Goal: Transaction & Acquisition: Purchase product/service

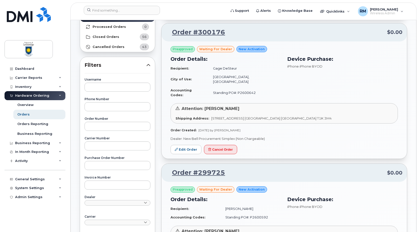
scroll to position [80, 0]
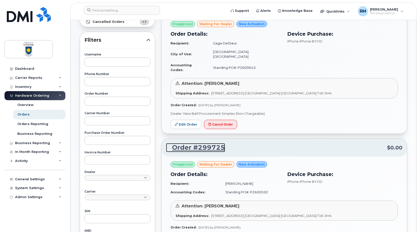
drag, startPoint x: 195, startPoint y: 139, endPoint x: 207, endPoint y: 141, distance: 12.4
click at [195, 143] on link "Order #299725" at bounding box center [195, 147] width 59 height 9
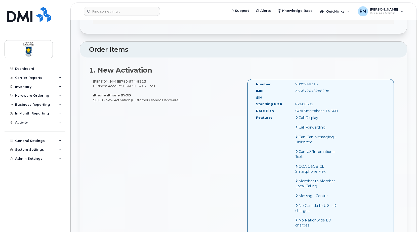
scroll to position [126, 0]
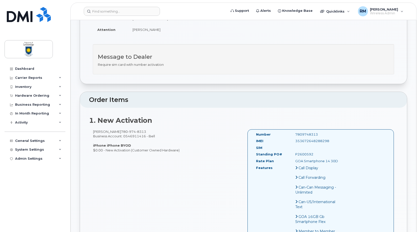
drag, startPoint x: 93, startPoint y: 131, endPoint x: 117, endPoint y: 132, distance: 24.4
click at [117, 132] on div "John O'Keefee 780 974 8313 Business Account: 0546911416 - Bell iPhone iPhone BY…" at bounding box center [166, 140] width 154 height 23
drag, startPoint x: 117, startPoint y: 132, endPoint x: 111, endPoint y: 132, distance: 6.1
copy div "John O'Keefee"
click at [294, 135] on div "7809748313" at bounding box center [318, 134] width 55 height 5
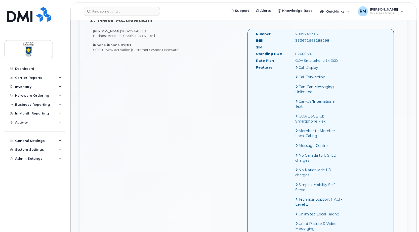
scroll to position [151, 0]
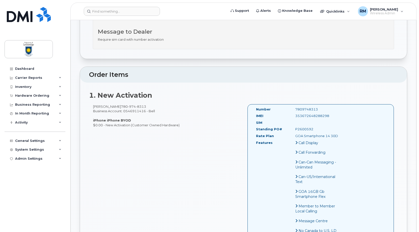
drag, startPoint x: 295, startPoint y: 117, endPoint x: 331, endPoint y: 115, distance: 36.5
click at [333, 115] on div "353672648288298" at bounding box center [318, 116] width 55 height 5
drag, startPoint x: 331, startPoint y: 115, endPoint x: 311, endPoint y: 115, distance: 20.4
copy div "353672648288298"
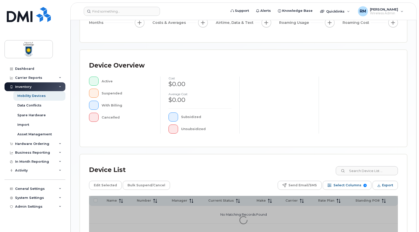
scroll to position [113, 0]
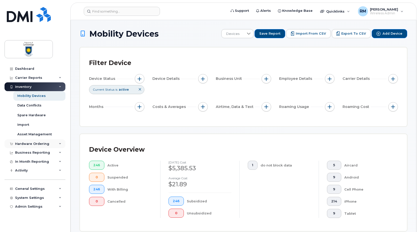
click at [26, 144] on div "Hardware Ordering" at bounding box center [32, 144] width 34 height 4
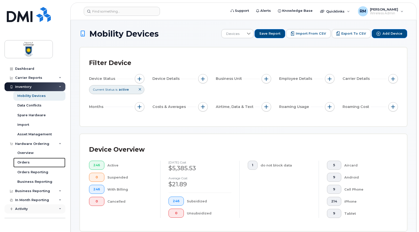
drag, startPoint x: 22, startPoint y: 162, endPoint x: 40, endPoint y: 162, distance: 18.6
click at [22, 162] on div "Orders" at bounding box center [23, 162] width 12 height 5
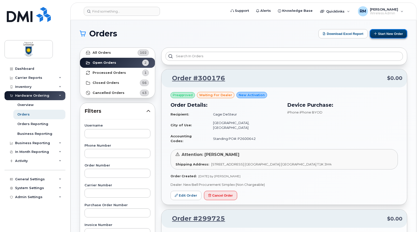
click at [383, 35] on button "Start New Order" at bounding box center [387, 33] width 37 height 9
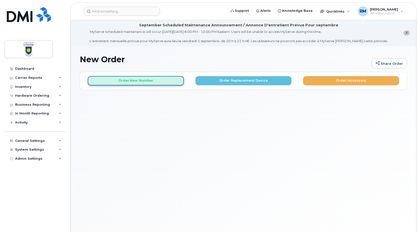
click at [140, 81] on button "Order New Number" at bounding box center [136, 80] width 96 height 9
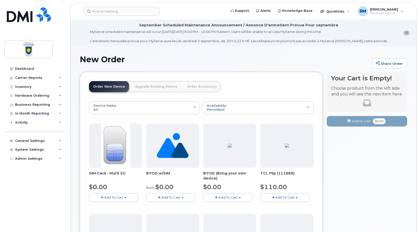
click at [114, 195] on span "Add To Cart" at bounding box center [113, 197] width 19 height 4
click at [114, 206] on link "$0.00 - New Activation" at bounding box center [114, 207] width 48 height 6
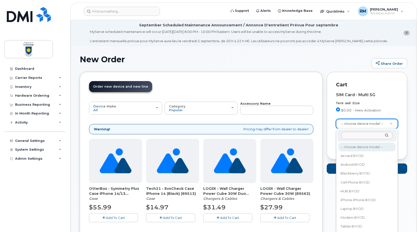
type input "a"
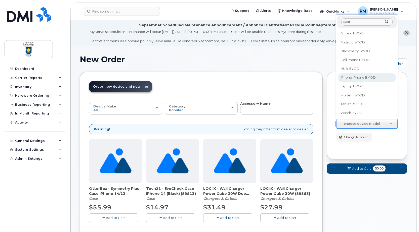
type input "byod"
select select "2421"
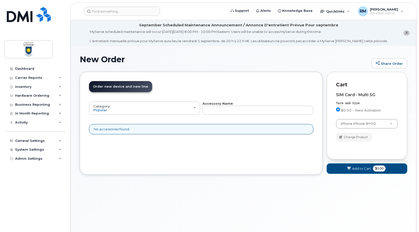
click at [361, 170] on span "Add to Cart" at bounding box center [361, 168] width 19 height 5
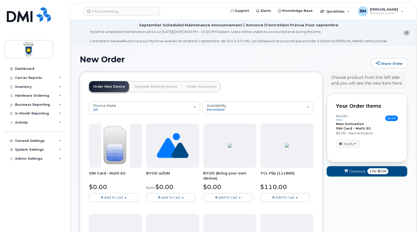
click at [354, 172] on span "Checkout" at bounding box center [357, 171] width 16 height 5
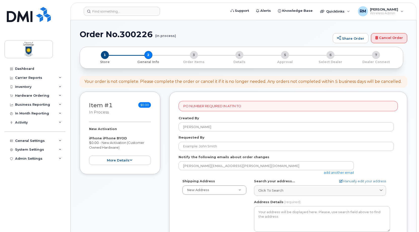
scroll to position [50, 0]
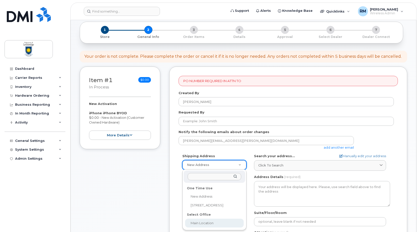
select select
type textarea "4401 University Dr W LETHBRIDGE AB T1K 3M4 CANADA Lethbridge Alberta T1K 3M4"
type input "Nancy Rallion"
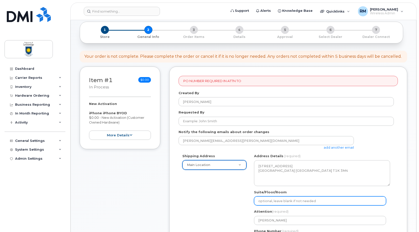
scroll to position [101, 0]
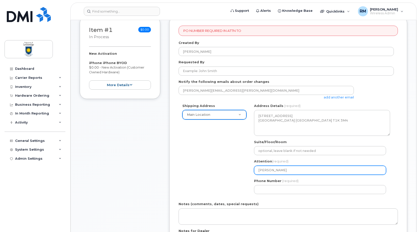
drag, startPoint x: 288, startPoint y: 170, endPoint x: 229, endPoint y: 166, distance: 59.2
click at [229, 166] on div "Shipping Address Main Location New Address 7125 Valleyview Dr Main Location AB …" at bounding box center [285, 151] width 215 height 94
select select
type input "R"
select select
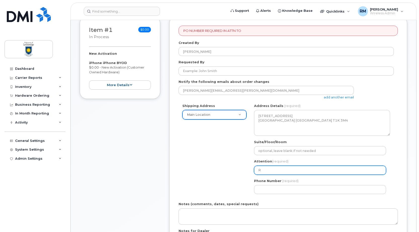
type input "Ri"
select select
type input "Ric"
select select
type input "Rick"
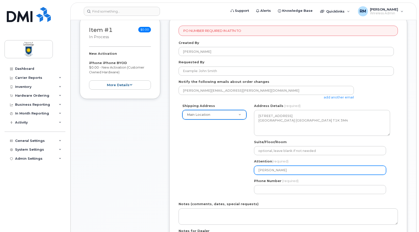
select select
type input "Rick M"
select select
type input "Rick Ma"
select select
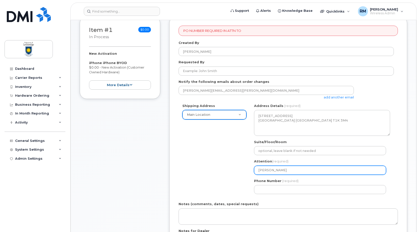
type input "Rick Mar"
select select
type input "Rick Marc"
select select
type input "Rick Marcz"
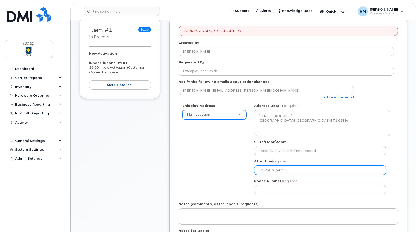
select select
type input "Rick Marczu"
select select
type input "[PERSON_NAME]"
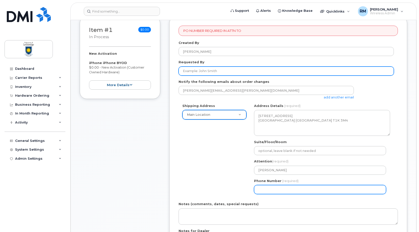
type input "[PERSON_NAME]"
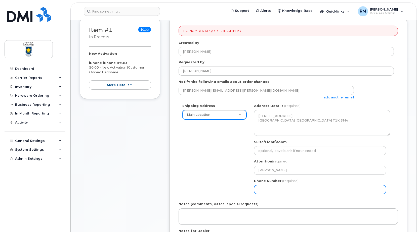
type input "4032392414"
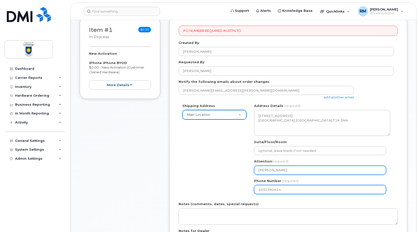
select select
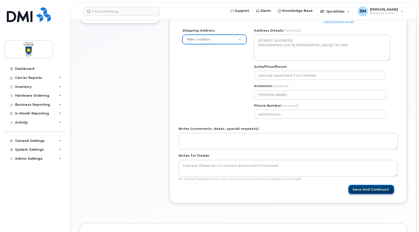
click at [378, 189] on button "Save and Continue" at bounding box center [371, 189] width 46 height 9
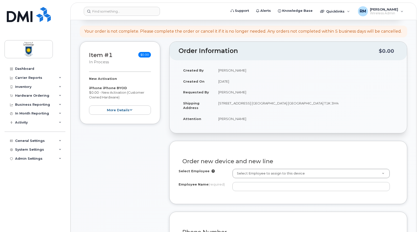
scroll to position [151, 0]
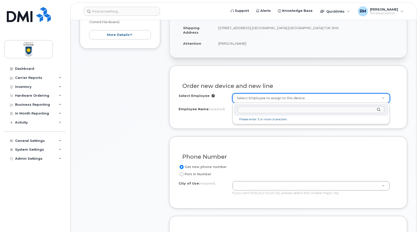
click at [252, 113] on input "text" at bounding box center [310, 109] width 147 height 7
click at [248, 108] on input "text" at bounding box center [310, 109] width 147 height 7
paste input "[PERSON_NAME]"
type input "[PERSON_NAME]"
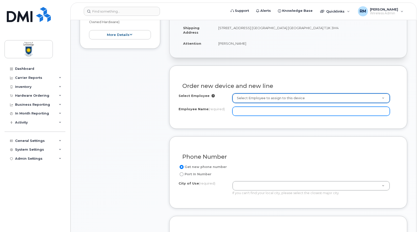
click at [251, 115] on input "Employee Name (required)" at bounding box center [310, 111] width 157 height 9
paste input "[PERSON_NAME]"
type input "[PERSON_NAME]"
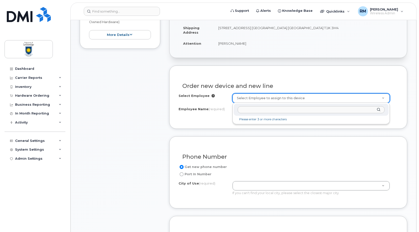
click at [256, 112] on input "text" at bounding box center [310, 109] width 147 height 7
paste input "[PERSON_NAME]"
type input "[PERSON_NAME]"
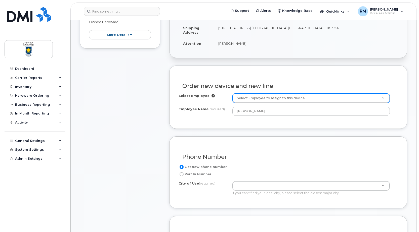
click at [179, 174] on input "Port In Number" at bounding box center [181, 174] width 4 height 4
radio input "true"
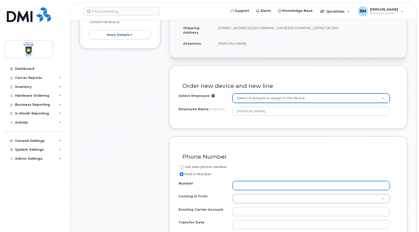
click at [236, 184] on input "Number" at bounding box center [310, 185] width 157 height 9
click at [251, 186] on input "Number" at bounding box center [310, 185] width 157 height 9
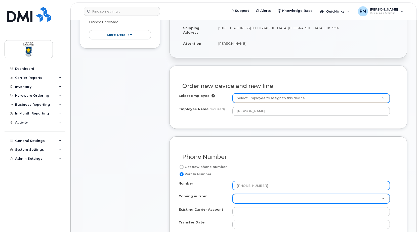
type input "790-974-8313"
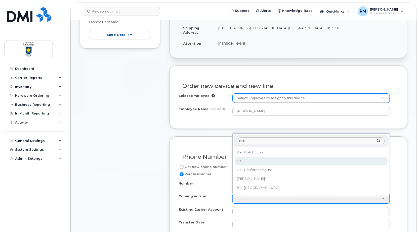
type input "Bell"
select select "Bell"
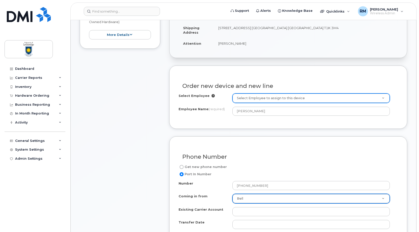
scroll to position [201, 0]
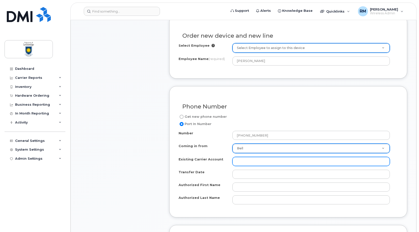
click at [249, 159] on input "Existing Carrier Account" at bounding box center [310, 161] width 157 height 9
paste input "115500802"
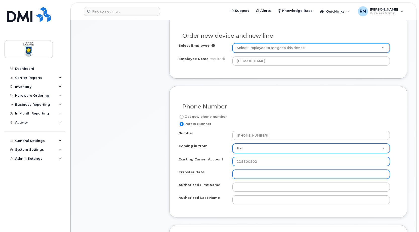
type input "115500802"
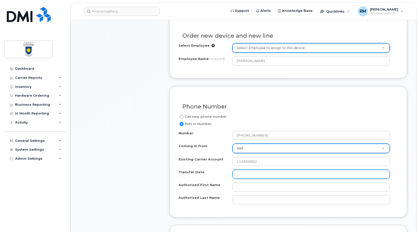
click at [241, 171] on input "Transfer Date" at bounding box center [310, 174] width 157 height 9
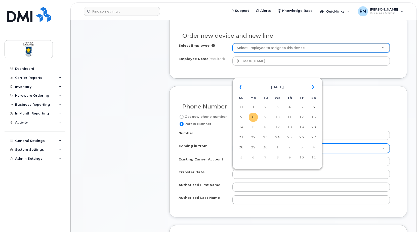
click at [250, 117] on td "8" at bounding box center [253, 117] width 9 height 9
type input "2025-09-08"
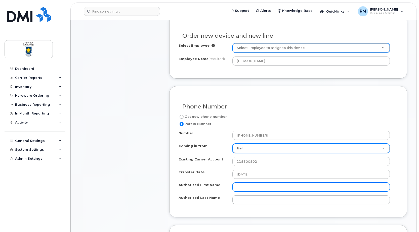
click at [246, 188] on input "Authorized First Name" at bounding box center [310, 187] width 157 height 9
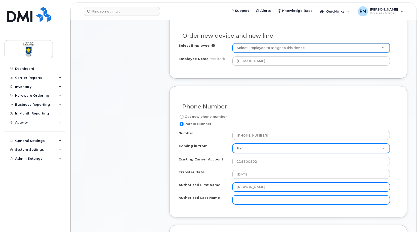
type input "Chris"
click at [247, 201] on input "Authorized Last Name" at bounding box center [310, 199] width 157 height 9
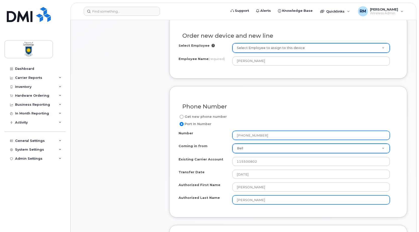
type input "Martens"
click at [239, 135] on input "790-974-8313" at bounding box center [310, 135] width 157 height 9
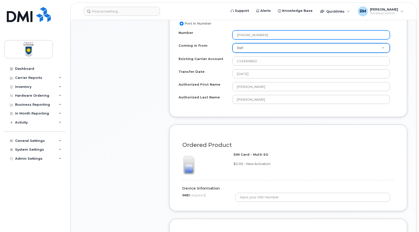
scroll to position [352, 0]
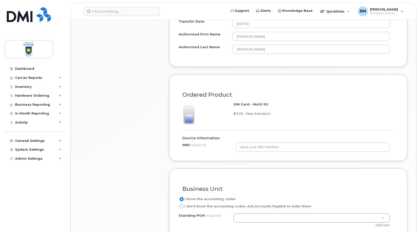
type input "780-974-8313"
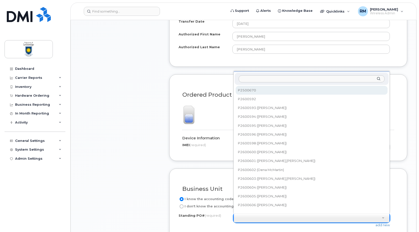
scroll to position [5, 0]
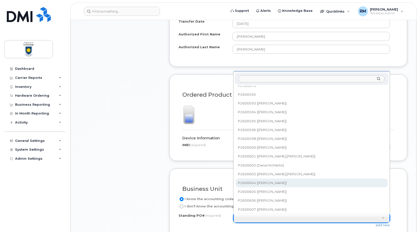
drag, startPoint x: 95, startPoint y: 179, endPoint x: 144, endPoint y: 166, distance: 51.0
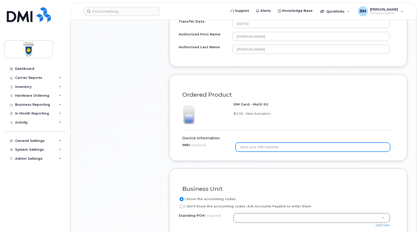
click at [253, 146] on input "text" at bounding box center [312, 147] width 155 height 9
paste input "353672648288298"
type input "353672648288298"
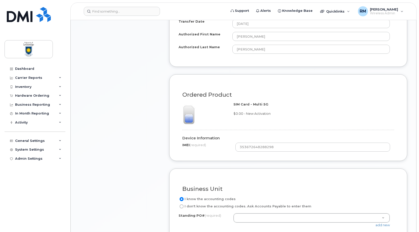
drag, startPoint x: 240, startPoint y: 220, endPoint x: 243, endPoint y: 221, distance: 3.2
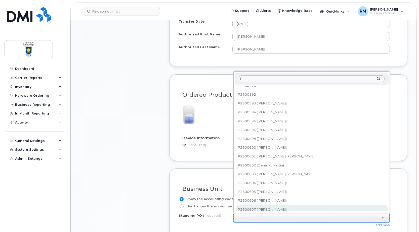
scroll to position [0, 0]
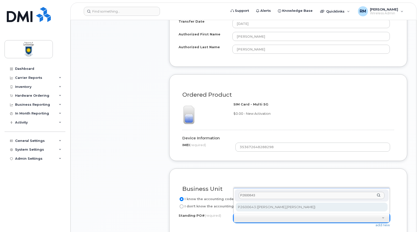
type input "P2600643"
select select "P2600643"
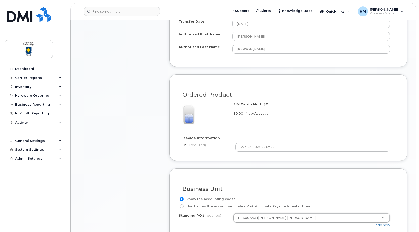
scroll to position [452, 0]
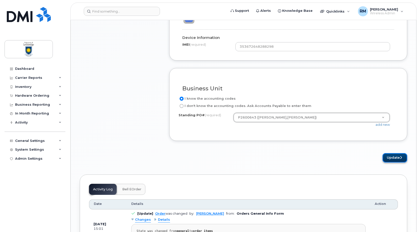
click at [393, 159] on button "Update" at bounding box center [394, 157] width 25 height 9
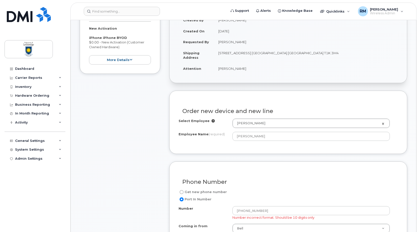
scroll to position [176, 0]
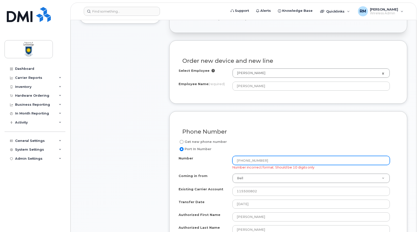
click at [244, 160] on input "[PHONE_NUMBER]" at bounding box center [310, 160] width 157 height 9
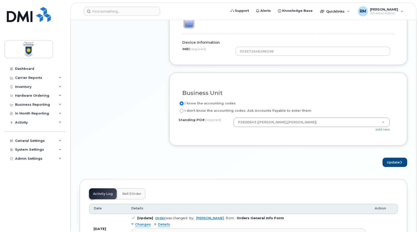
scroll to position [477, 0]
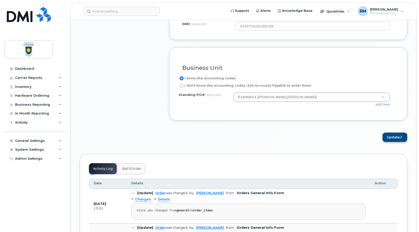
type input "[PHONE_NUMBER]"
click at [398, 137] on button "Update" at bounding box center [394, 137] width 25 height 9
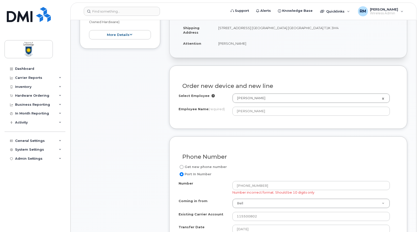
scroll to position [201, 0]
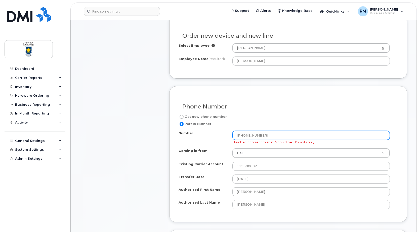
click at [244, 135] on input "780 974 8313" at bounding box center [310, 135] width 157 height 9
click at [250, 135] on input "780974 8313" at bounding box center [310, 135] width 157 height 9
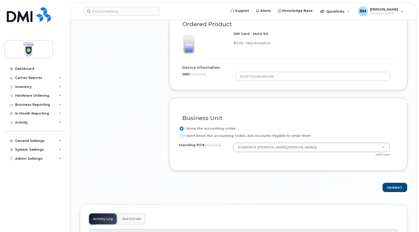
scroll to position [452, 0]
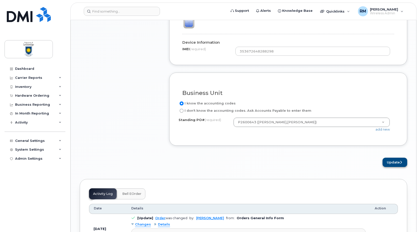
type input "7809748313"
click at [400, 163] on icon "submit" at bounding box center [401, 162] width 2 height 3
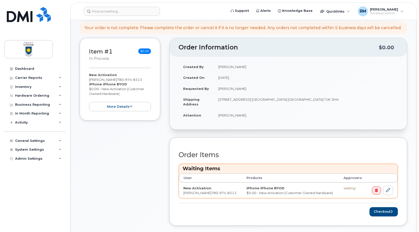
scroll to position [151, 0]
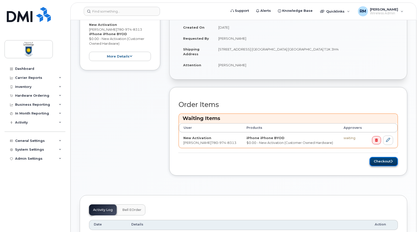
click at [383, 163] on button "Checkout" at bounding box center [383, 161] width 28 height 9
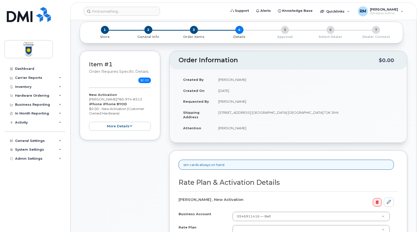
scroll to position [126, 0]
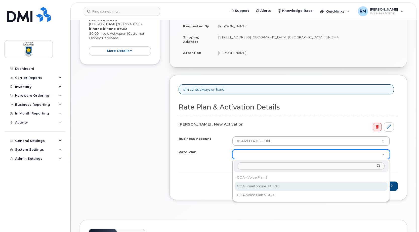
select select "GOA Smartphone 14 30D"
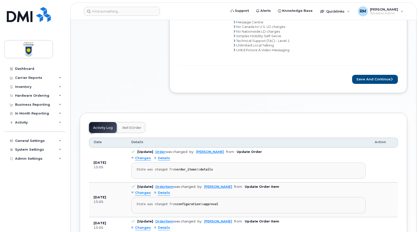
scroll to position [352, 0]
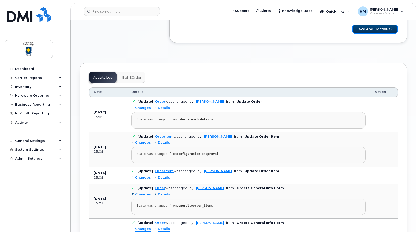
drag, startPoint x: 380, startPoint y: 27, endPoint x: 371, endPoint y: 42, distance: 17.2
click at [380, 28] on button "Save and Continue" at bounding box center [375, 29] width 46 height 9
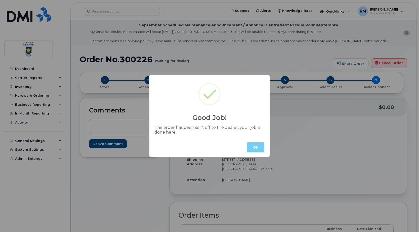
click at [258, 145] on button "OK" at bounding box center [256, 147] width 18 height 10
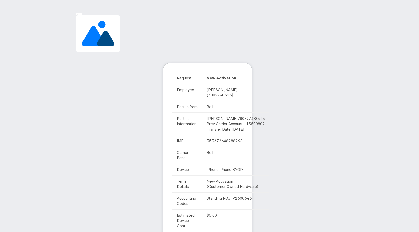
click at [284, 68] on div "Request New Activation Employee [PERSON_NAME] (7809748313) Port In from [GEOGRA…" at bounding box center [209, 206] width 279 height 287
click at [249, 46] on div at bounding box center [209, 35] width 286 height 53
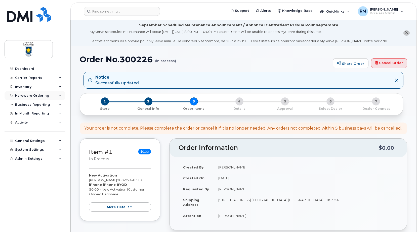
click at [24, 94] on div "Hardware Ordering" at bounding box center [32, 96] width 34 height 4
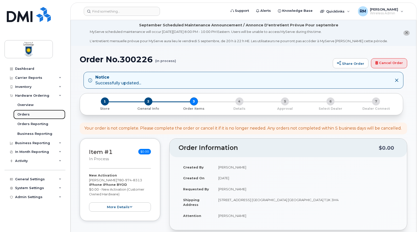
click at [22, 114] on div "Orders" at bounding box center [23, 114] width 12 height 5
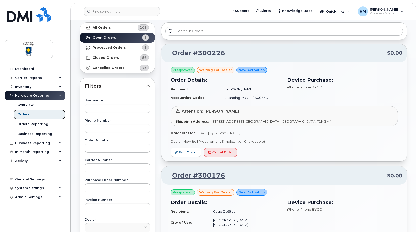
scroll to position [50, 0]
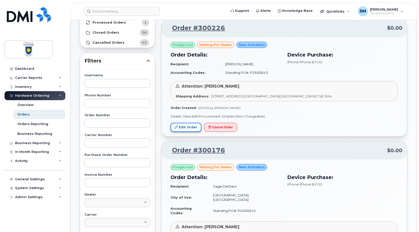
click at [186, 127] on link "Edit Order" at bounding box center [185, 127] width 31 height 9
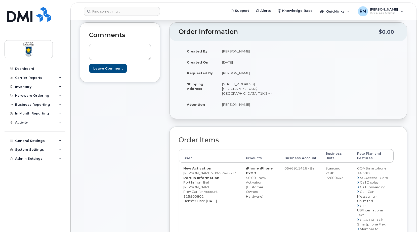
scroll to position [101, 0]
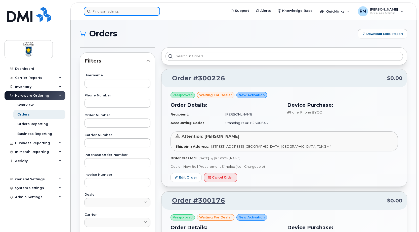
click at [102, 13] on input at bounding box center [122, 11] width 76 height 9
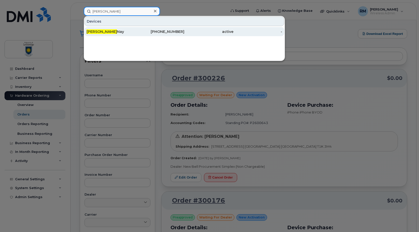
type input "brett"
click at [88, 32] on span "Brett" at bounding box center [101, 31] width 30 height 5
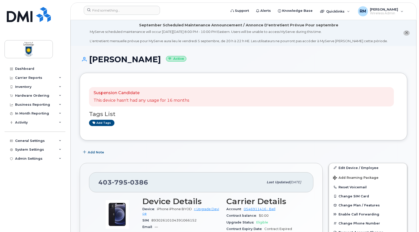
click at [23, 182] on div "Dashboard Carrier Reports Monthly Billing Data Daily Data Pooling Data Behavior…" at bounding box center [36, 144] width 62 height 160
click at [95, 13] on input at bounding box center [122, 10] width 76 height 9
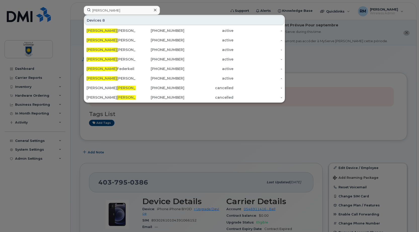
click at [185, 153] on div at bounding box center [209, 116] width 419 height 232
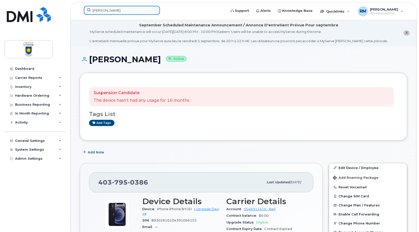
click at [104, 13] on input "john" at bounding box center [122, 10] width 76 height 9
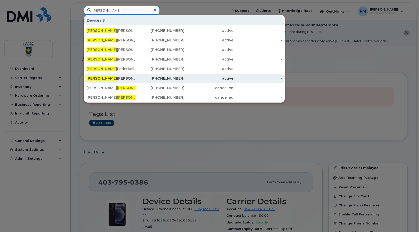
scroll to position [25, 0]
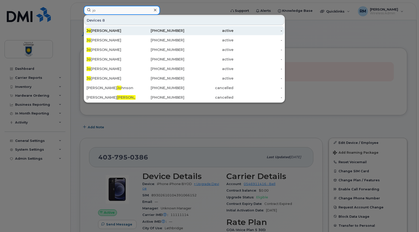
type input "j"
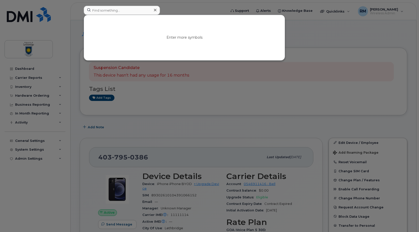
click at [43, 199] on div at bounding box center [209, 116] width 419 height 232
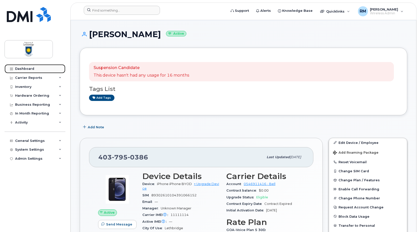
click at [23, 68] on div "Dashboard" at bounding box center [24, 69] width 19 height 4
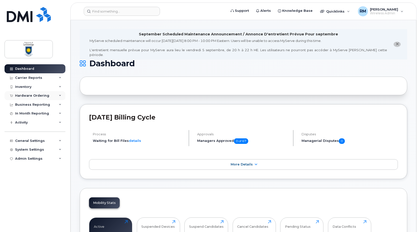
click at [24, 96] on div "Hardware Ordering" at bounding box center [32, 96] width 34 height 4
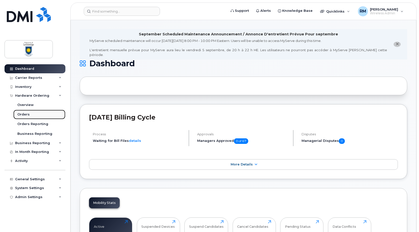
click at [23, 114] on div "Orders" at bounding box center [23, 114] width 12 height 5
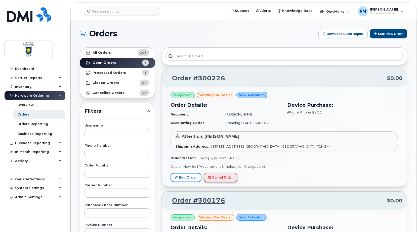
drag, startPoint x: 182, startPoint y: 177, endPoint x: 210, endPoint y: 177, distance: 28.2
click at [182, 177] on link "Edit Order" at bounding box center [185, 177] width 31 height 9
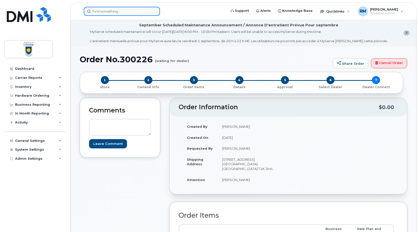
click at [103, 10] on input at bounding box center [122, 11] width 76 height 9
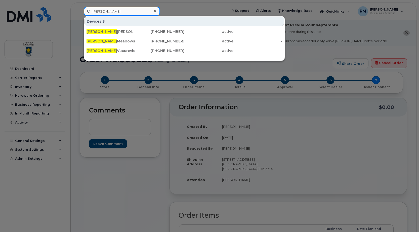
type input "jeff"
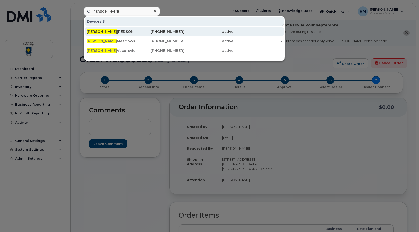
click at [86, 30] on link "Jeff Oliver 403-315-4461 active -" at bounding box center [184, 31] width 200 height 9
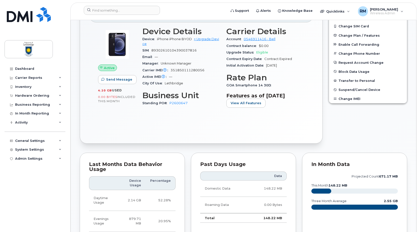
scroll to position [75, 0]
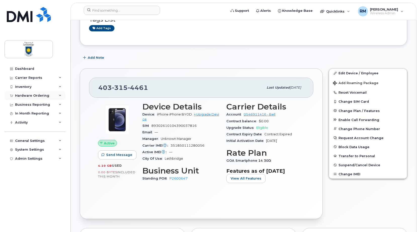
click at [25, 95] on div "Hardware Ordering" at bounding box center [32, 96] width 34 height 4
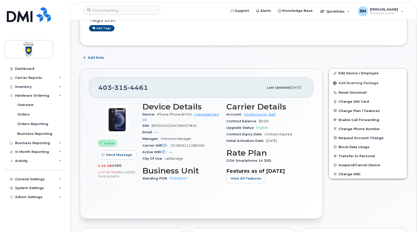
scroll to position [0, 0]
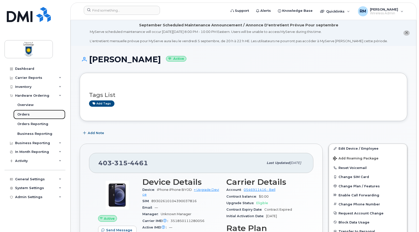
click at [23, 113] on div "Orders" at bounding box center [23, 114] width 12 height 5
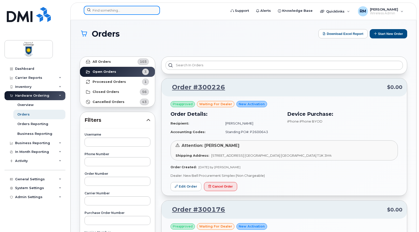
click at [103, 12] on input at bounding box center [122, 10] width 76 height 9
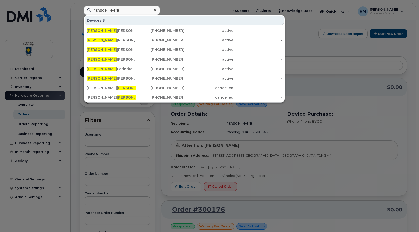
click at [146, 150] on div at bounding box center [209, 116] width 419 height 232
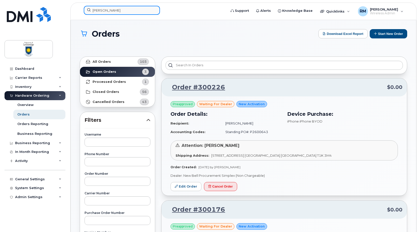
click at [104, 13] on input "john" at bounding box center [122, 10] width 76 height 9
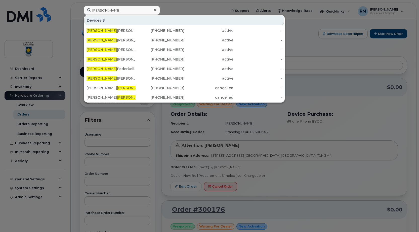
click at [193, 9] on div at bounding box center [209, 116] width 419 height 232
click at [128, 13] on input "john" at bounding box center [122, 10] width 76 height 9
drag, startPoint x: 128, startPoint y: 13, endPoint x: 87, endPoint y: 14, distance: 41.2
click at [87, 14] on input "john" at bounding box center [122, 10] width 76 height 9
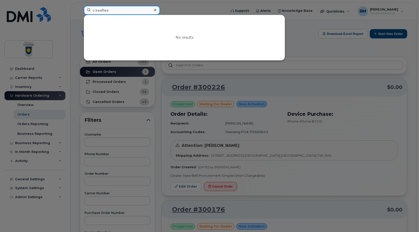
drag, startPoint x: 112, startPoint y: 11, endPoint x: 79, endPoint y: 8, distance: 33.1
click at [80, 8] on div "o keeffee No results" at bounding box center [153, 11] width 147 height 11
type input "k"
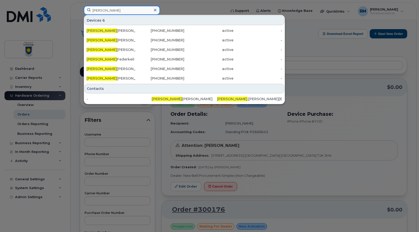
type input "john"
click at [369, 111] on div at bounding box center [209, 116] width 419 height 232
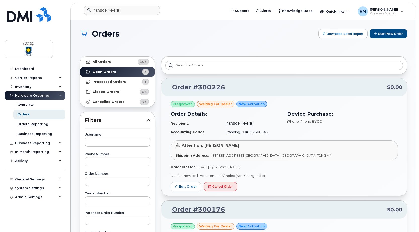
scroll to position [50, 0]
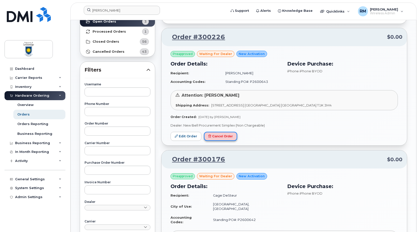
click at [226, 136] on button "Cancel Order" at bounding box center [220, 136] width 33 height 9
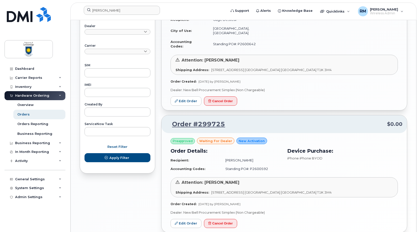
scroll to position [247, 0]
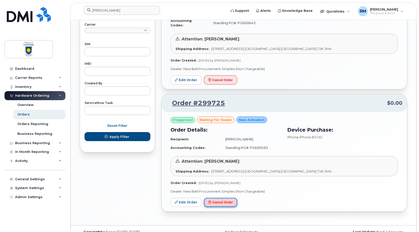
click at [227, 198] on button "Cancel Order" at bounding box center [220, 202] width 33 height 9
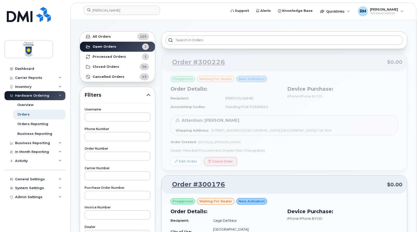
scroll to position [0, 0]
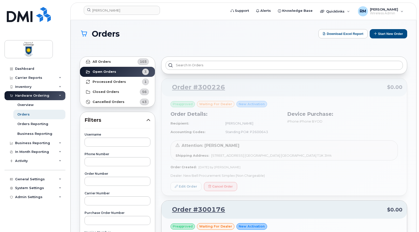
click at [236, 35] on h1 "Orders" at bounding box center [198, 33] width 236 height 9
click at [183, 33] on h1 "Orders" at bounding box center [198, 33] width 236 height 9
click at [100, 73] on strong "Open Orders" at bounding box center [104, 72] width 24 height 4
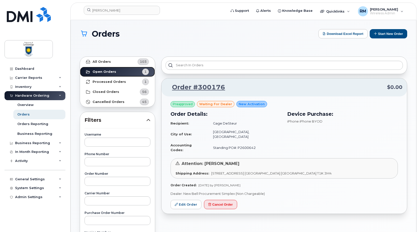
click at [100, 72] on strong "Open Orders" at bounding box center [104, 72] width 24 height 4
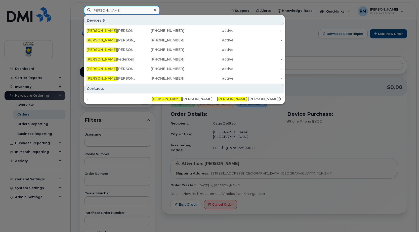
click at [112, 10] on input "john" at bounding box center [122, 10] width 76 height 9
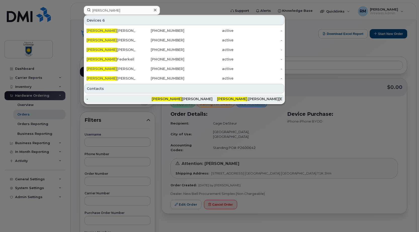
click at [160, 100] on span "John" at bounding box center [167, 99] width 30 height 5
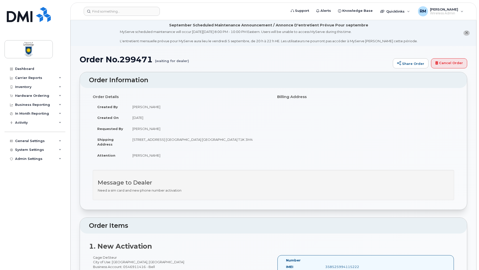
scroll to position [75, 0]
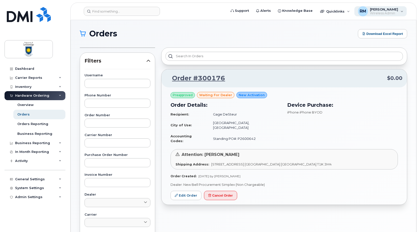
click at [401, 12] on div "RM [PERSON_NAME] Wireless Admin" at bounding box center [380, 11] width 53 height 10
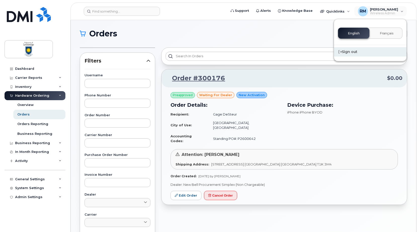
click at [358, 52] on div "Sign out" at bounding box center [370, 51] width 72 height 9
